Goal: Task Accomplishment & Management: Use online tool/utility

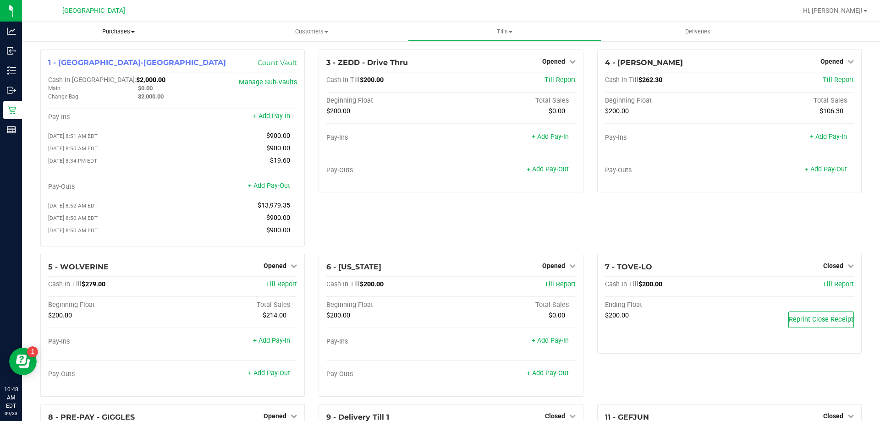
click at [121, 31] on span "Purchases" at bounding box center [118, 32] width 193 height 8
click at [59, 64] on span "Fulfillment" at bounding box center [50, 66] width 57 height 8
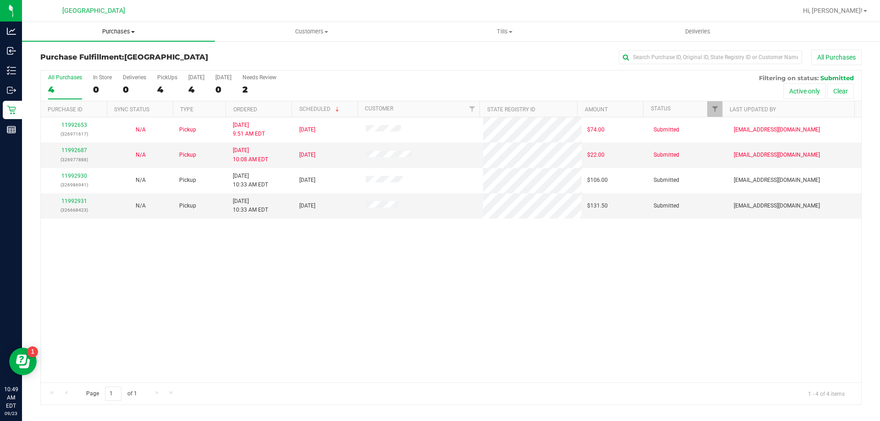
click at [104, 27] on uib-tab-heading "Purchases Summary of purchases Fulfillment All purchases" at bounding box center [118, 31] width 193 height 19
click at [54, 68] on span "Fulfillment" at bounding box center [50, 66] width 57 height 8
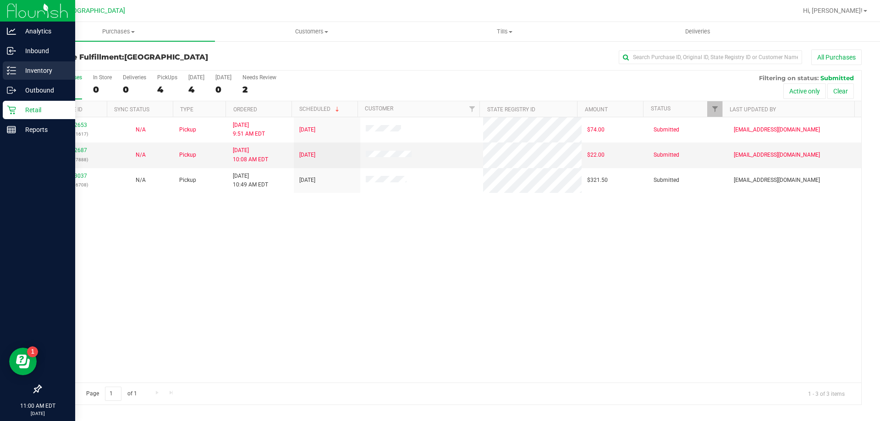
click at [39, 67] on p "Inventory" at bounding box center [43, 70] width 55 height 11
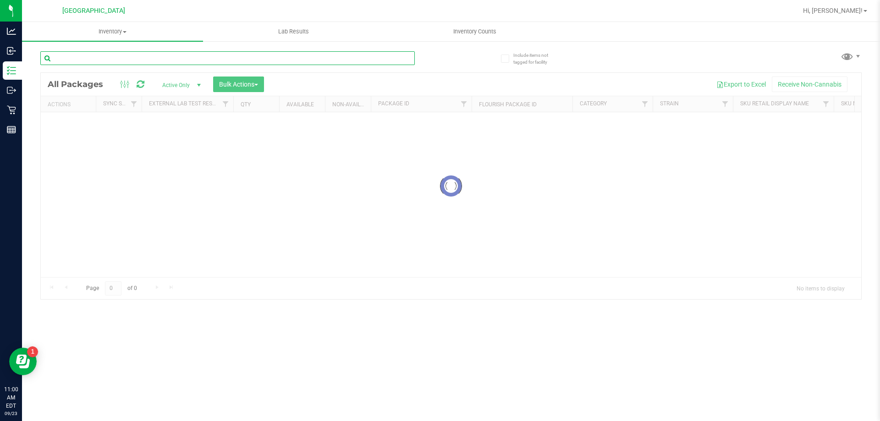
click at [133, 60] on input "text" at bounding box center [227, 58] width 375 height 14
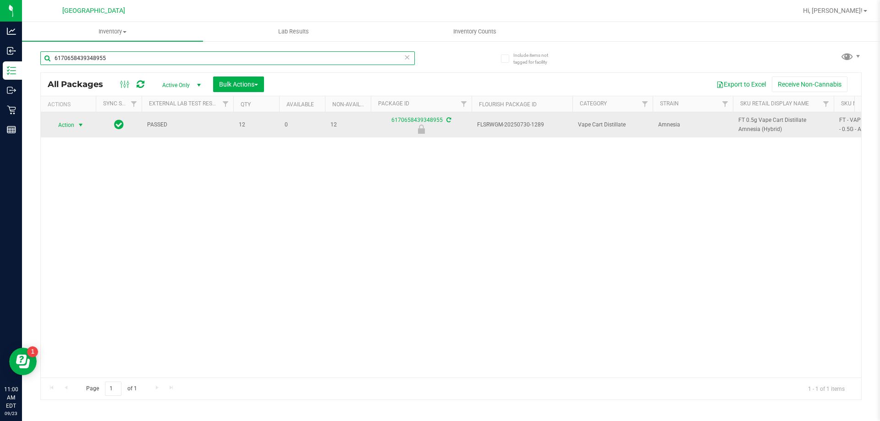
type input "6170658439348955"
click at [72, 126] on span "Action" at bounding box center [62, 125] width 25 height 13
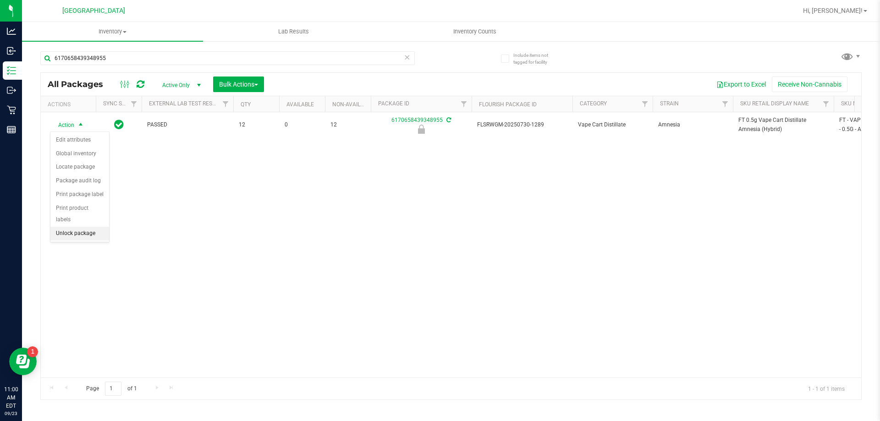
click at [81, 227] on li "Unlock package" at bounding box center [79, 234] width 59 height 14
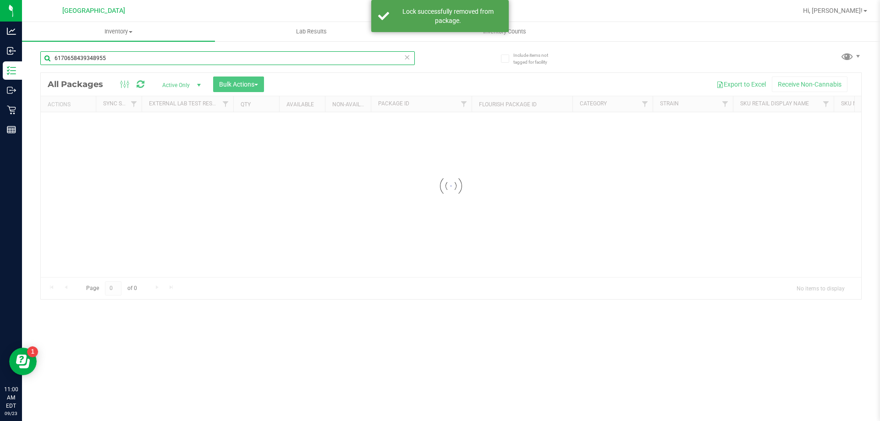
click at [135, 60] on input "6170658439348955" at bounding box center [227, 58] width 375 height 14
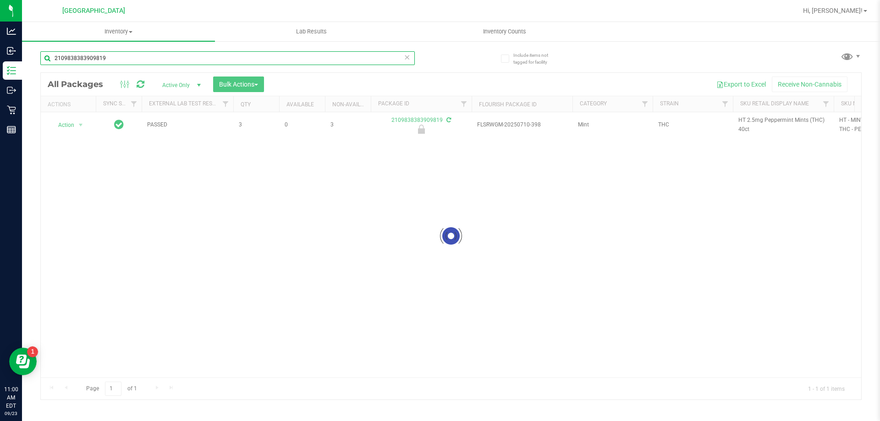
type input "2109838383909819"
click at [74, 125] on div at bounding box center [451, 236] width 821 height 327
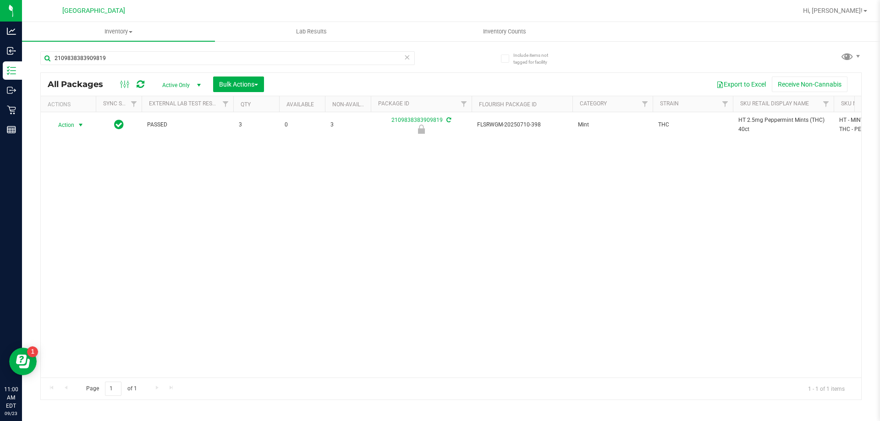
click at [71, 126] on span "Action" at bounding box center [62, 125] width 25 height 13
click at [77, 227] on li "Unlock package" at bounding box center [79, 234] width 59 height 14
click at [154, 62] on input "2109838383909819" at bounding box center [227, 58] width 375 height 14
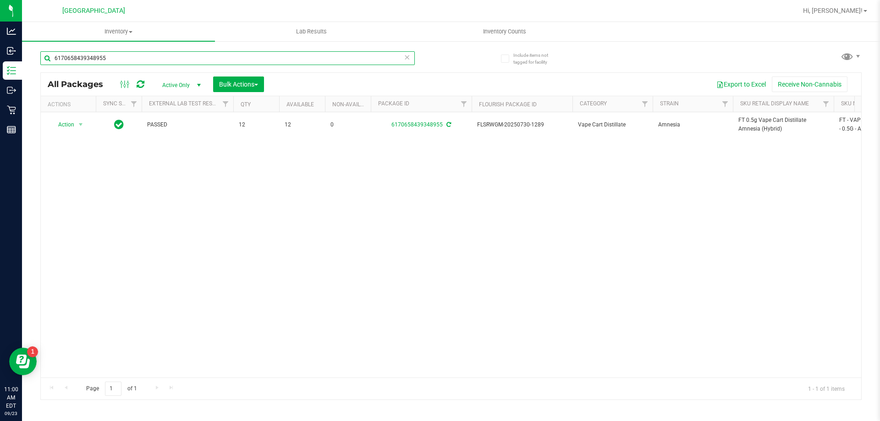
click at [114, 55] on input "6170658439348955" at bounding box center [227, 58] width 375 height 14
type input "1313085258553268"
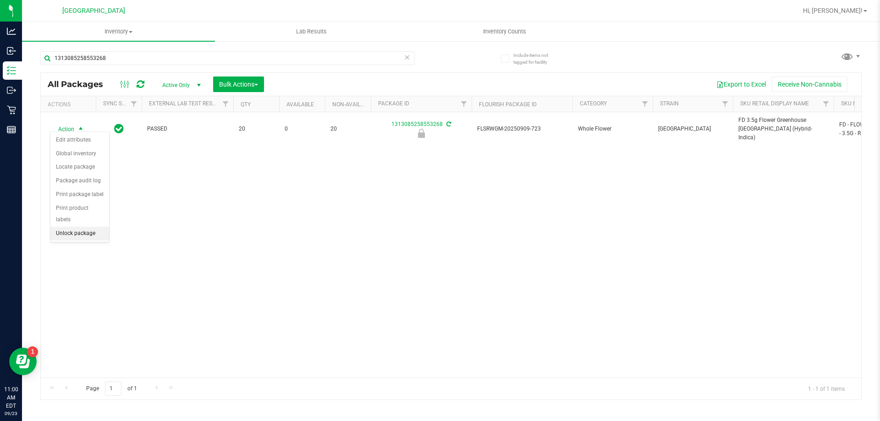
click at [65, 227] on li "Unlock package" at bounding box center [79, 234] width 59 height 14
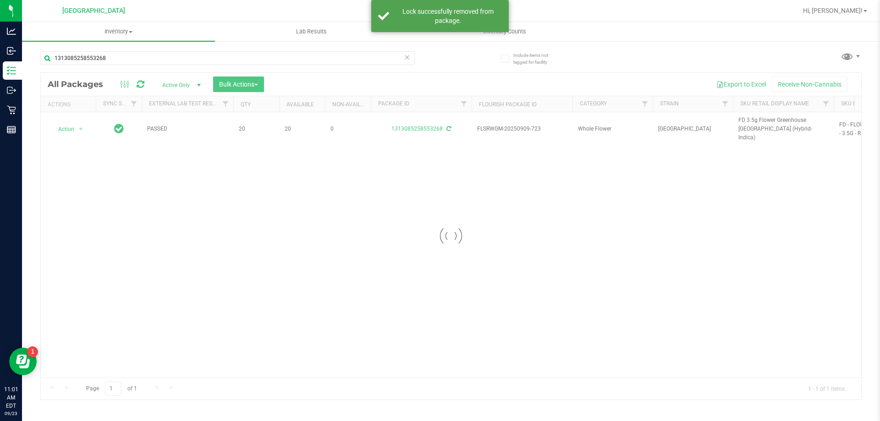
click at [765, 120] on div at bounding box center [451, 236] width 821 height 327
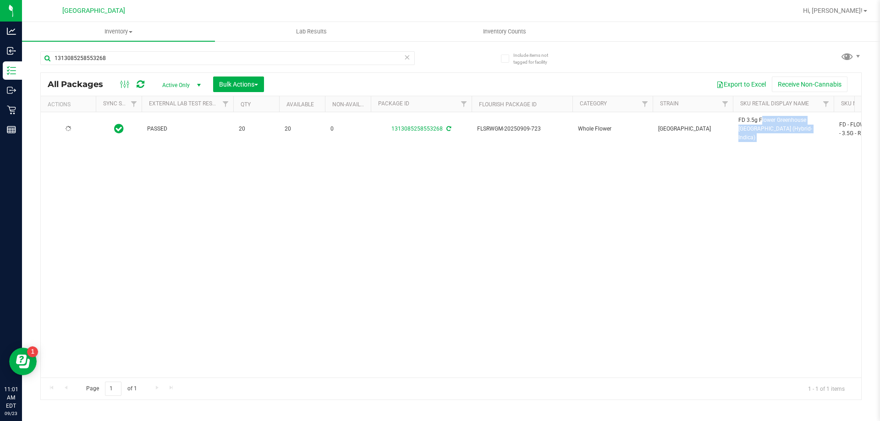
click at [765, 120] on span "FD 3.5g Flower Greenhouse [GEOGRAPHIC_DATA] (Hybrid-Indica)" at bounding box center [784, 129] width 90 height 27
copy tr "FD 3.5g Flower Greenhouse [GEOGRAPHIC_DATA] (Hybrid-Indica)"
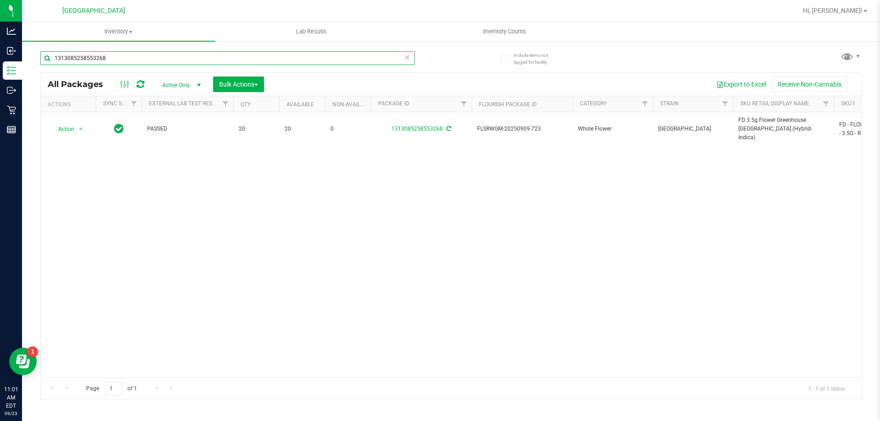
click at [140, 59] on input "1313085258553268" at bounding box center [227, 58] width 375 height 14
paste input "FD 3.5g Flower Greenhouse [GEOGRAPHIC_DATA] (Hybrid-Indica)"
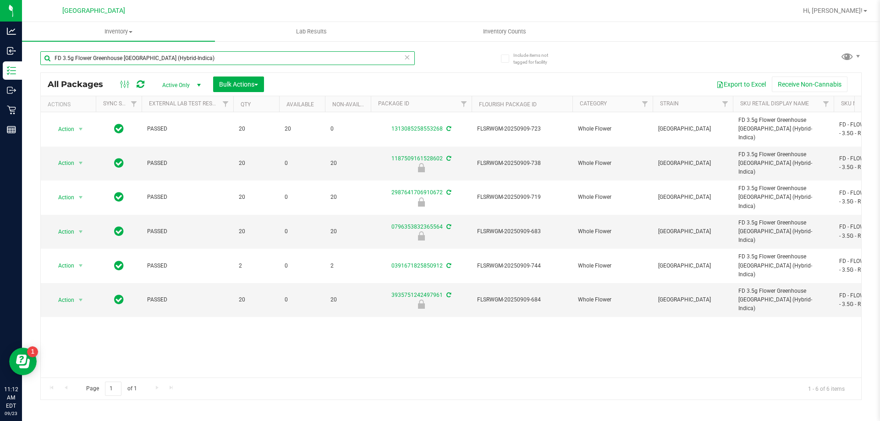
click at [148, 54] on input "FD 3.5g Flower Greenhouse [GEOGRAPHIC_DATA] (Hybrid-Indica)" at bounding box center [227, 58] width 375 height 14
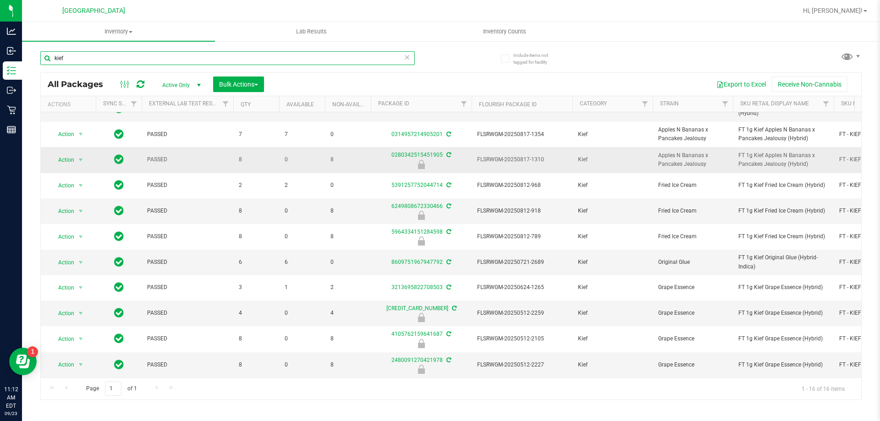
scroll to position [150, 0]
click at [182, 51] on input "kief" at bounding box center [227, 58] width 375 height 14
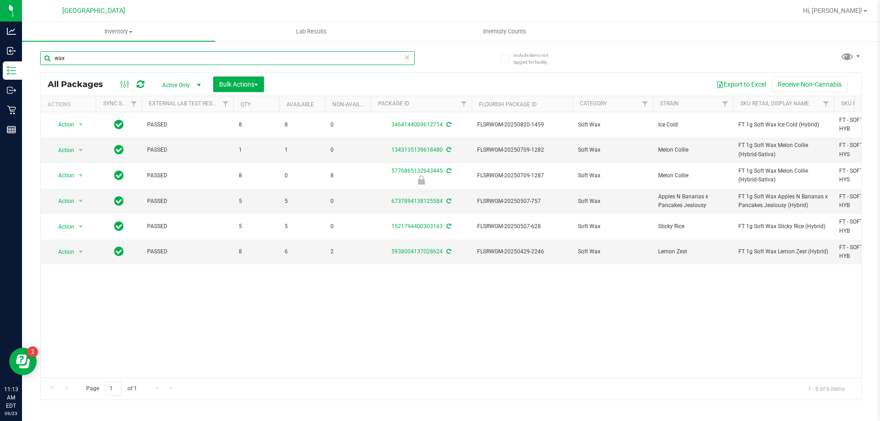
click at [293, 54] on input "wax" at bounding box center [227, 58] width 375 height 14
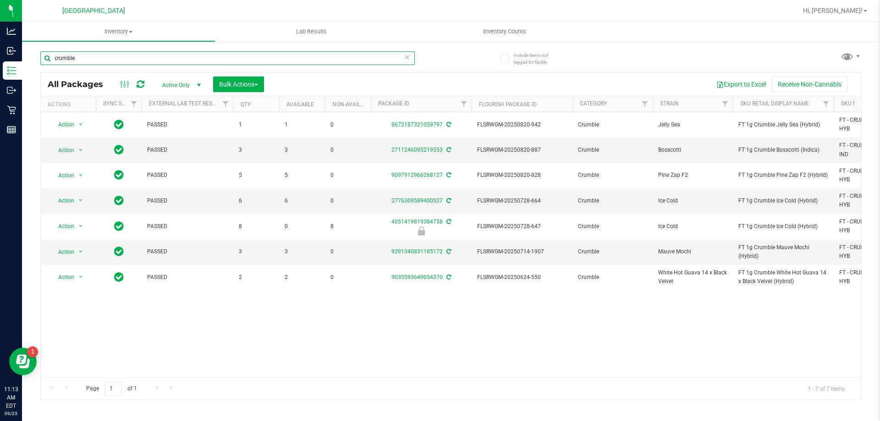
click at [297, 57] on input "crumble" at bounding box center [227, 58] width 375 height 14
type input "shatter"
